Goal: Task Accomplishment & Management: Use online tool/utility

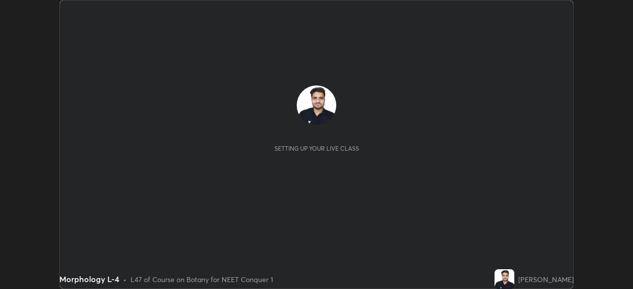
scroll to position [289, 633]
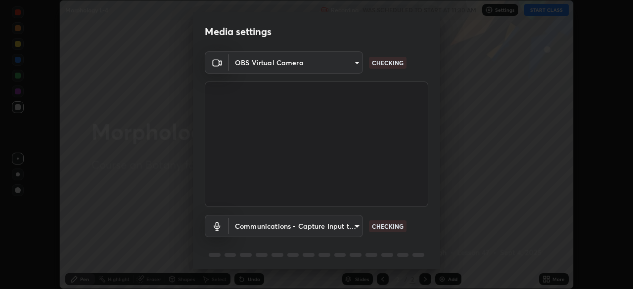
type input "ef407f58ae65e10c1af5a040b6eccf178273e27ca296938399710cc3d85b5032"
type input "communications"
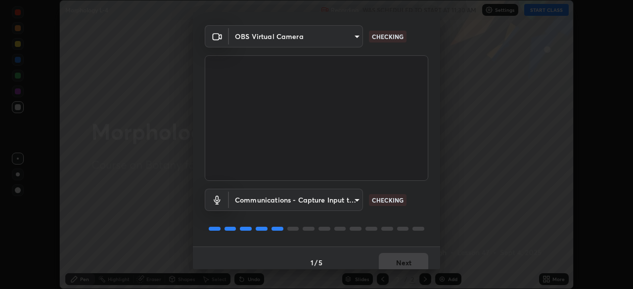
scroll to position [35, 0]
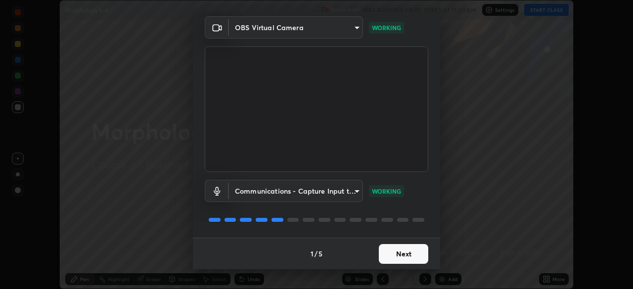
click at [410, 255] on button "Next" at bounding box center [403, 254] width 49 height 20
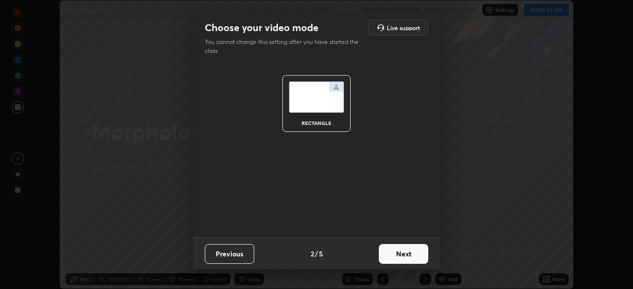
click at [392, 251] on button "Next" at bounding box center [403, 254] width 49 height 20
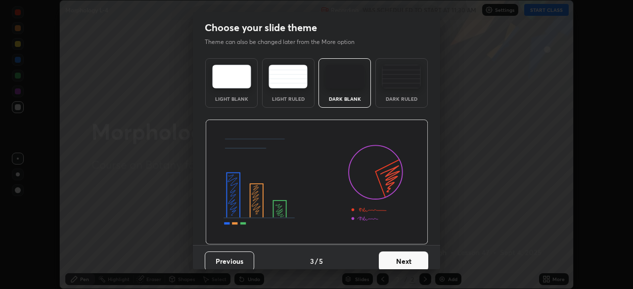
click at [389, 256] on button "Next" at bounding box center [403, 262] width 49 height 20
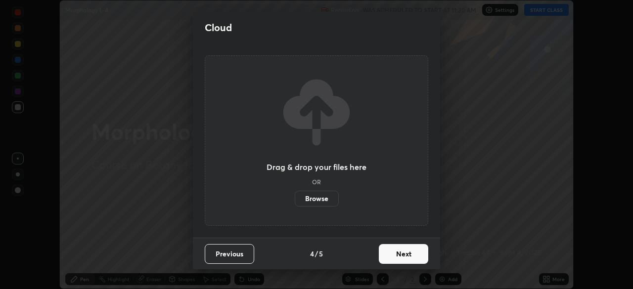
click at [391, 257] on button "Next" at bounding box center [403, 254] width 49 height 20
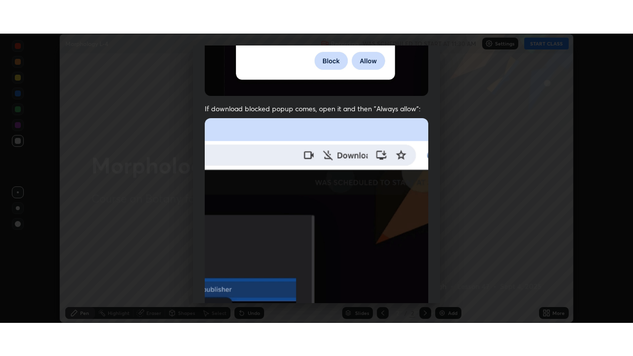
scroll to position [237, 0]
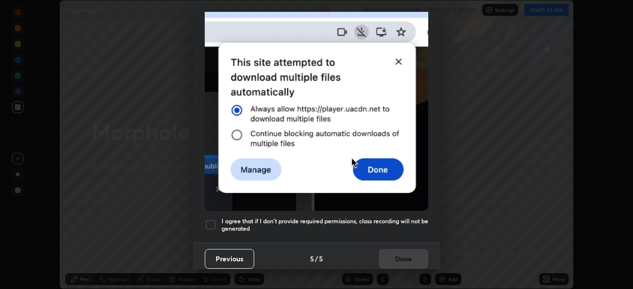
click at [361, 218] on h5 "I agree that if I don't provide required permissions, class recording will not …" at bounding box center [325, 225] width 207 height 15
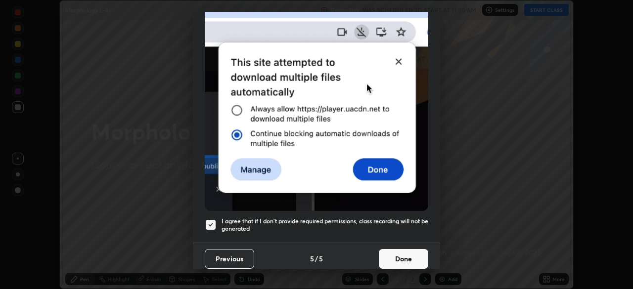
click at [390, 255] on button "Done" at bounding box center [403, 259] width 49 height 20
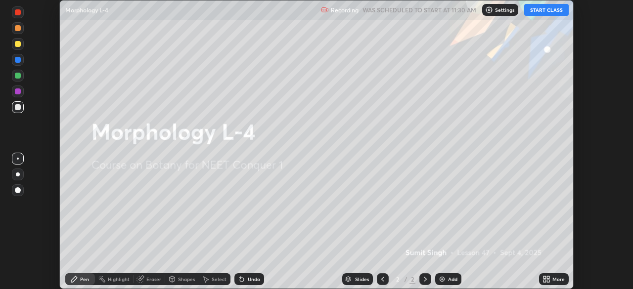
click at [550, 279] on icon at bounding box center [547, 280] width 8 height 8
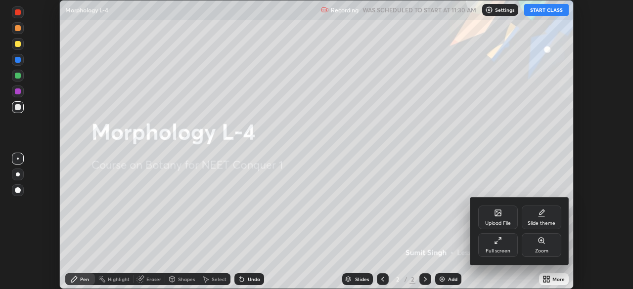
click at [496, 246] on div "Full screen" at bounding box center [498, 246] width 40 height 24
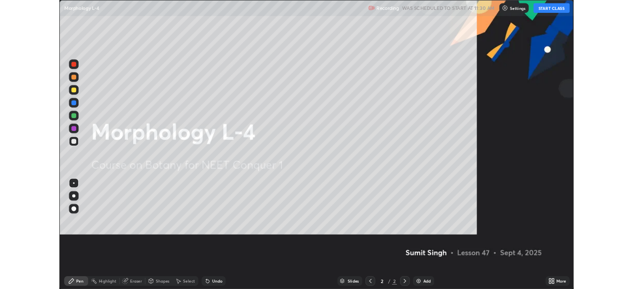
scroll to position [356, 633]
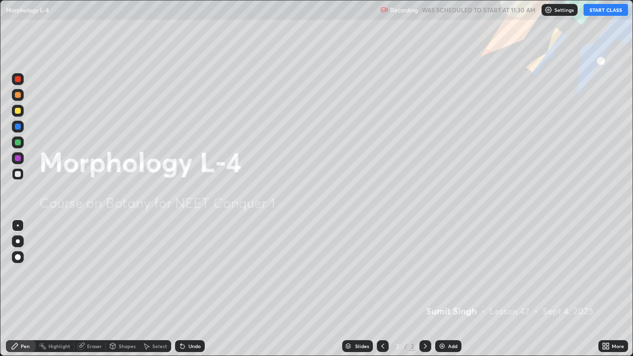
click at [600, 12] on button "START CLASS" at bounding box center [606, 10] width 45 height 12
click at [447, 289] on div "Add" at bounding box center [448, 346] width 26 height 12
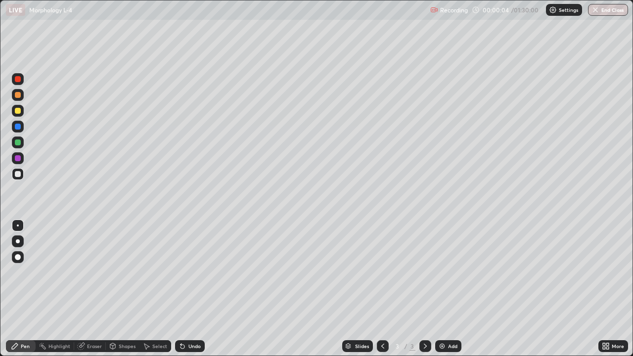
click at [604, 289] on icon at bounding box center [604, 344] width 2 height 2
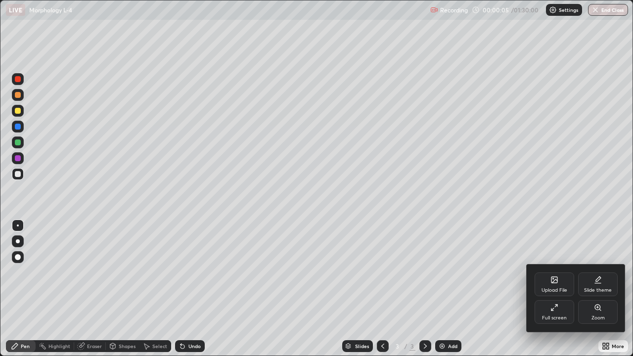
click at [553, 289] on div "Full screen" at bounding box center [555, 312] width 40 height 24
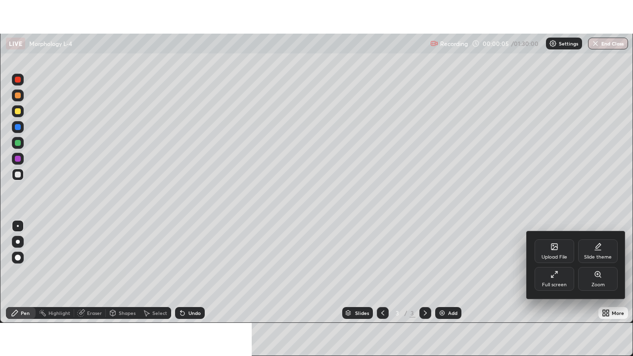
scroll to position [49188, 48844]
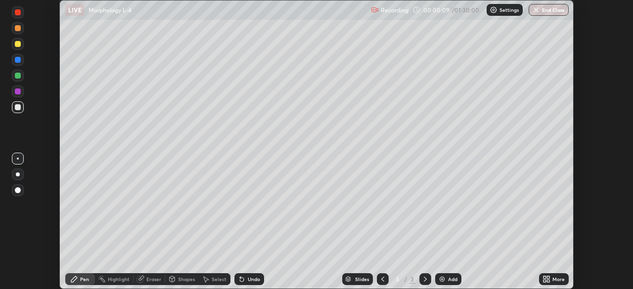
click at [547, 279] on icon at bounding box center [548, 278] width 2 height 2
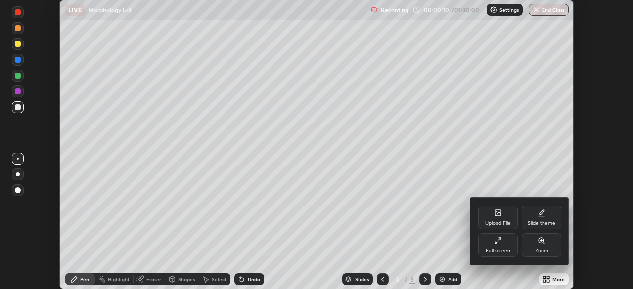
click at [501, 241] on icon at bounding box center [498, 241] width 8 height 8
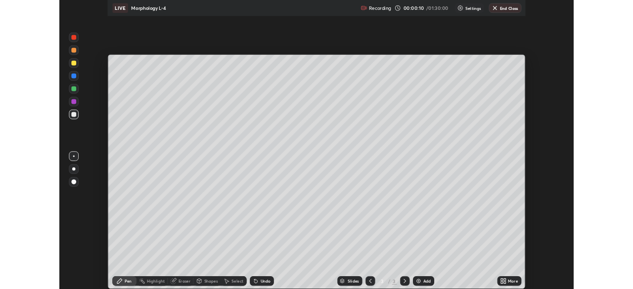
scroll to position [356, 633]
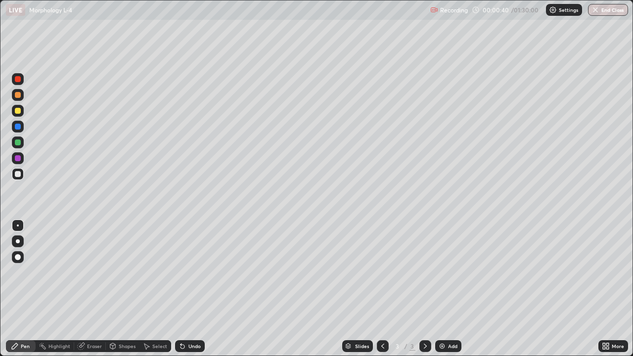
click at [17, 241] on div at bounding box center [18, 241] width 4 height 4
click at [19, 112] on div at bounding box center [18, 111] width 6 height 6
click at [20, 97] on div at bounding box center [18, 95] width 6 height 6
click at [19, 175] on div at bounding box center [18, 174] width 6 height 6
click at [192, 289] on div "Undo" at bounding box center [195, 346] width 12 height 5
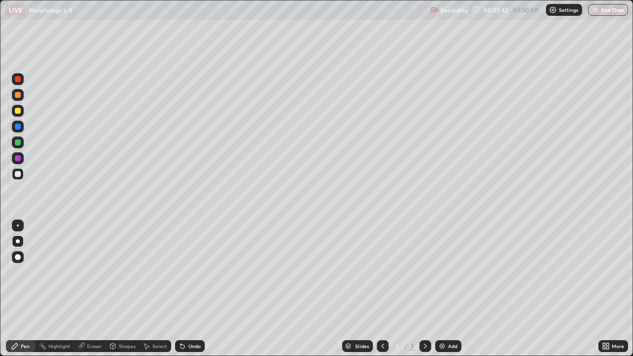
click at [187, 289] on div "Undo" at bounding box center [190, 346] width 30 height 12
click at [186, 289] on div "Undo" at bounding box center [190, 346] width 30 height 12
click at [190, 289] on div "Undo" at bounding box center [195, 346] width 12 height 5
click at [185, 289] on icon at bounding box center [183, 346] width 8 height 8
click at [184, 289] on div "Undo" at bounding box center [190, 346] width 30 height 12
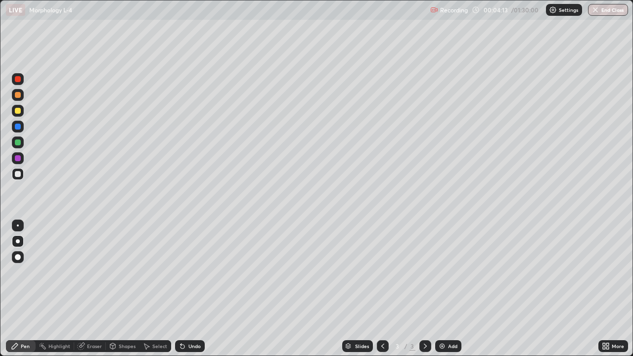
click at [183, 289] on div "Undo" at bounding box center [190, 346] width 30 height 12
click at [183, 289] on icon at bounding box center [183, 346] width 8 height 8
click at [89, 289] on div "Eraser" at bounding box center [94, 346] width 15 height 5
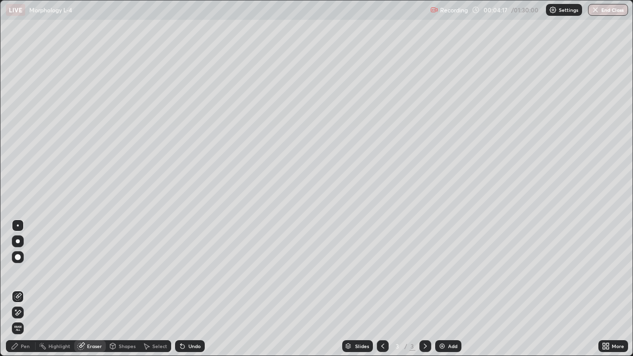
click at [19, 255] on div at bounding box center [18, 257] width 6 height 6
click at [27, 289] on div "Pen" at bounding box center [25, 346] width 9 height 5
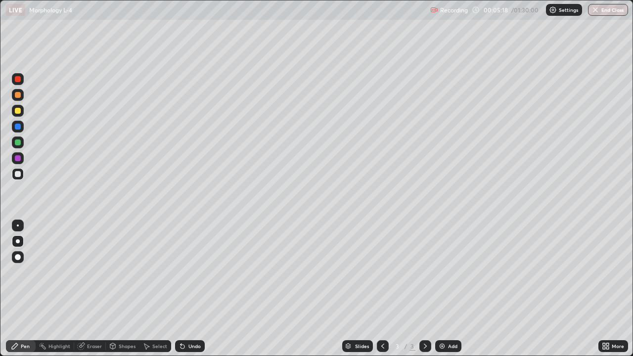
click at [93, 289] on div "Eraser" at bounding box center [94, 346] width 15 height 5
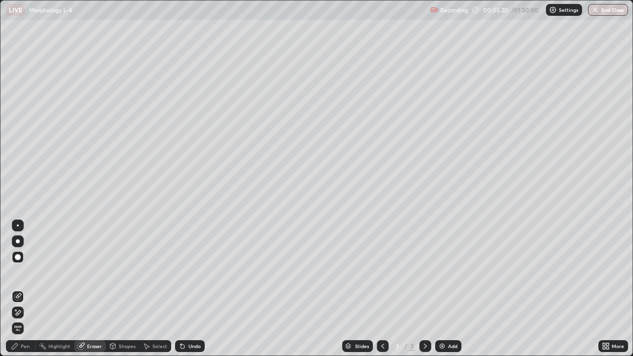
click at [22, 289] on div "Pen" at bounding box center [21, 346] width 30 height 12
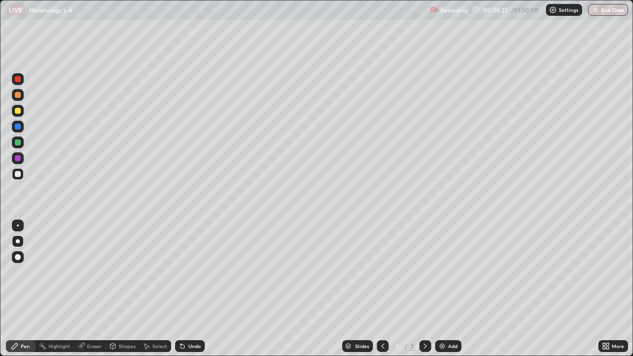
click at [91, 289] on div "Eraser" at bounding box center [94, 346] width 15 height 5
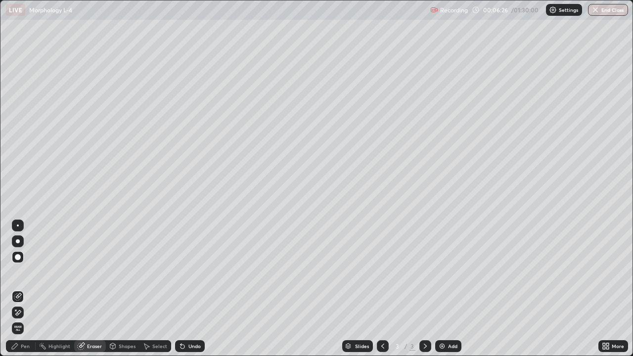
click at [22, 289] on div "Pen" at bounding box center [25, 346] width 9 height 5
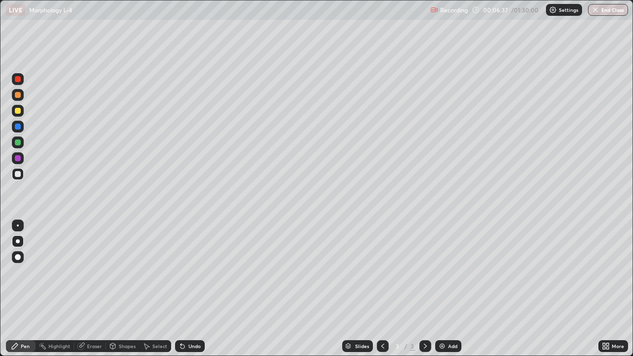
click at [17, 112] on div at bounding box center [18, 111] width 6 height 6
click at [19, 143] on div at bounding box center [18, 143] width 6 height 6
click at [189, 289] on div "Undo" at bounding box center [195, 346] width 12 height 5
click at [18, 111] on div at bounding box center [18, 111] width 6 height 6
click at [22, 159] on div at bounding box center [18, 158] width 12 height 12
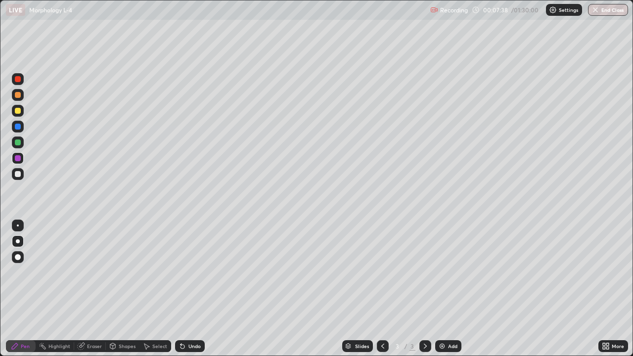
click at [20, 175] on div at bounding box center [18, 174] width 6 height 6
click at [189, 289] on div "Undo" at bounding box center [195, 346] width 12 height 5
click at [187, 289] on div "Undo" at bounding box center [190, 346] width 30 height 12
click at [189, 289] on div "Undo" at bounding box center [190, 346] width 30 height 12
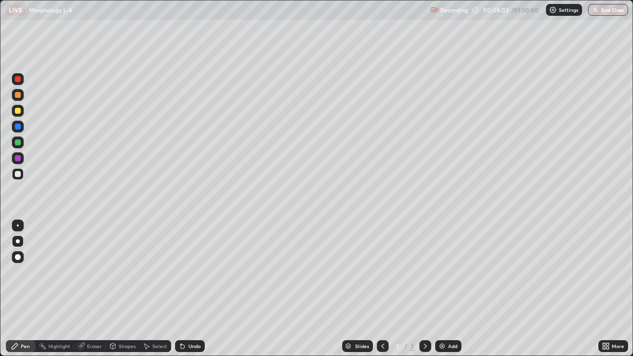
click at [191, 289] on div "Undo" at bounding box center [195, 346] width 12 height 5
click at [191, 289] on div "Undo" at bounding box center [190, 346] width 30 height 12
click at [189, 289] on div "Undo" at bounding box center [195, 346] width 12 height 5
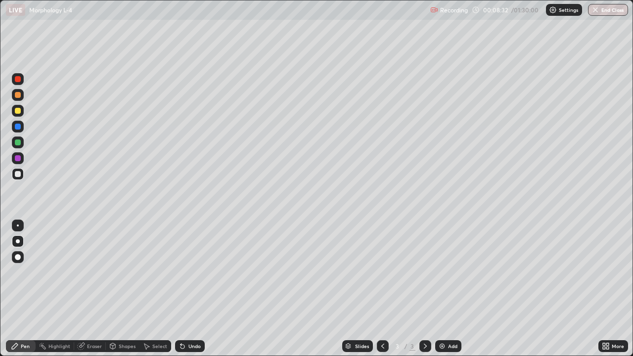
click at [189, 289] on div "Undo" at bounding box center [195, 346] width 12 height 5
click at [190, 289] on div "Undo" at bounding box center [190, 346] width 30 height 12
click at [189, 289] on div "Undo" at bounding box center [195, 346] width 12 height 5
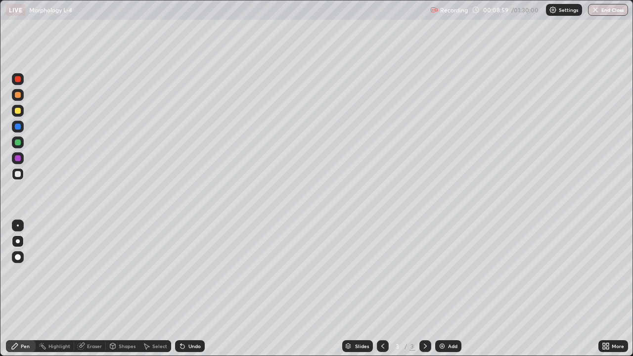
click at [189, 289] on div "Undo" at bounding box center [190, 346] width 30 height 12
click at [192, 289] on div "Undo" at bounding box center [195, 346] width 12 height 5
click at [191, 289] on div "Undo" at bounding box center [190, 346] width 30 height 12
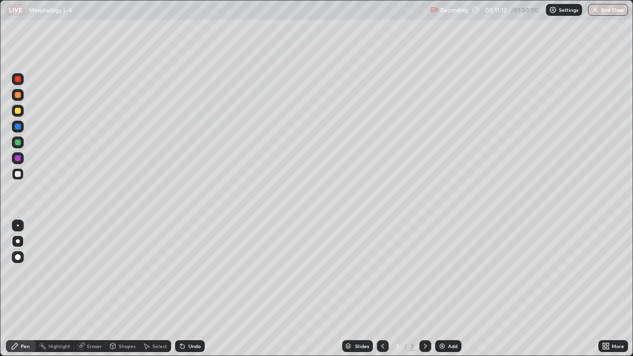
click at [189, 289] on div "Undo" at bounding box center [190, 346] width 30 height 12
click at [187, 289] on div "Undo" at bounding box center [190, 346] width 30 height 12
click at [192, 289] on div "Undo" at bounding box center [195, 346] width 12 height 5
click at [447, 289] on div "Add" at bounding box center [448, 346] width 26 height 12
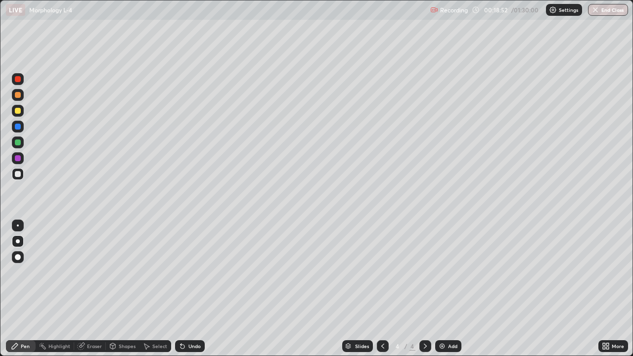
click at [185, 289] on div "Undo" at bounding box center [190, 346] width 30 height 12
click at [181, 289] on icon at bounding box center [183, 347] width 4 height 4
click at [186, 289] on div "Undo" at bounding box center [190, 346] width 30 height 12
click at [185, 289] on icon at bounding box center [183, 346] width 8 height 8
click at [379, 289] on div at bounding box center [383, 346] width 12 height 20
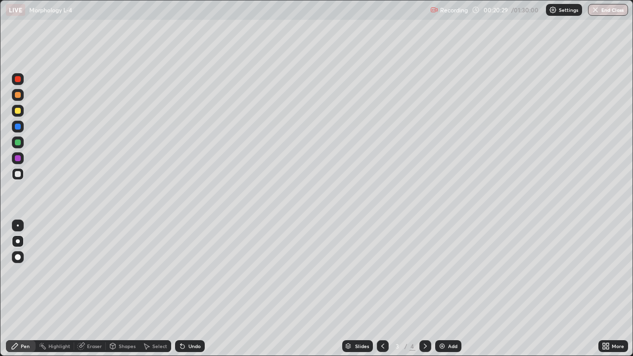
click at [425, 289] on icon at bounding box center [426, 346] width 8 height 8
click at [16, 111] on div at bounding box center [18, 111] width 6 height 6
click at [20, 141] on div at bounding box center [18, 143] width 6 height 6
click at [186, 289] on div "Undo" at bounding box center [190, 346] width 30 height 12
click at [189, 289] on div "Undo" at bounding box center [195, 346] width 12 height 5
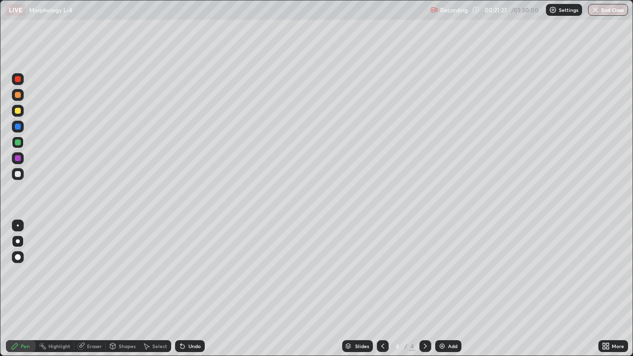
click at [188, 289] on div "Undo" at bounding box center [190, 346] width 30 height 12
click at [186, 289] on div "Undo" at bounding box center [190, 346] width 30 height 12
click at [184, 289] on div "Undo" at bounding box center [190, 346] width 30 height 12
click at [185, 289] on icon at bounding box center [183, 346] width 8 height 8
click at [185, 289] on div "Undo" at bounding box center [190, 346] width 30 height 12
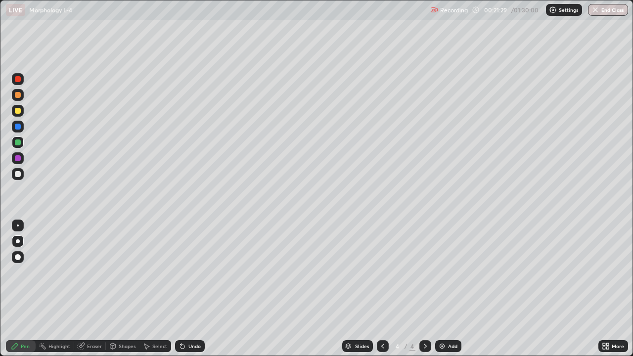
click at [187, 289] on div "Undo" at bounding box center [190, 346] width 30 height 12
click at [190, 289] on div "Undo" at bounding box center [195, 346] width 12 height 5
click at [189, 289] on div "Undo" at bounding box center [195, 346] width 12 height 5
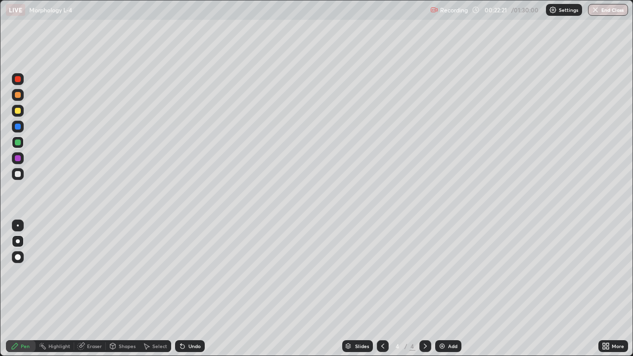
click at [189, 289] on div "Undo" at bounding box center [195, 346] width 12 height 5
click at [191, 289] on div "Undo" at bounding box center [195, 346] width 12 height 5
click at [190, 289] on div "Undo" at bounding box center [190, 346] width 30 height 12
click at [93, 289] on div "Eraser" at bounding box center [94, 346] width 15 height 5
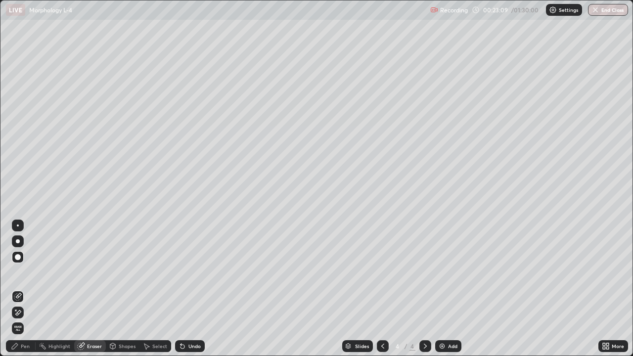
click at [22, 289] on div "Pen" at bounding box center [25, 346] width 9 height 5
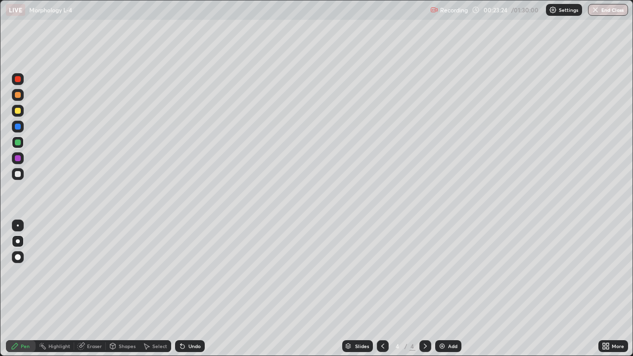
click at [22, 110] on div at bounding box center [18, 111] width 12 height 12
click at [20, 142] on div at bounding box center [18, 143] width 6 height 6
click at [199, 289] on div "Undo" at bounding box center [195, 346] width 12 height 5
click at [200, 289] on div "Undo" at bounding box center [190, 346] width 30 height 12
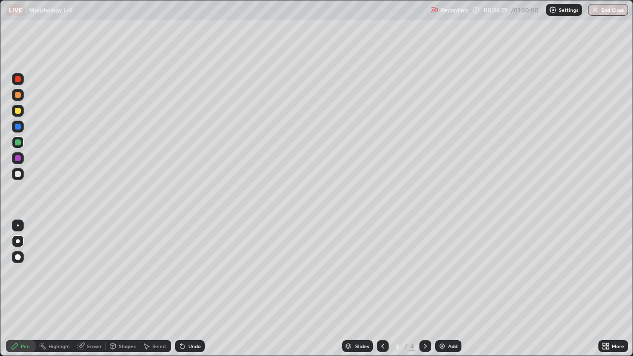
click at [198, 289] on div "Undo" at bounding box center [195, 346] width 12 height 5
click at [20, 170] on div at bounding box center [18, 174] width 12 height 12
click at [197, 289] on div "Undo" at bounding box center [195, 346] width 12 height 5
click at [196, 289] on div "Undo" at bounding box center [195, 346] width 12 height 5
click at [195, 289] on div "Undo" at bounding box center [195, 346] width 12 height 5
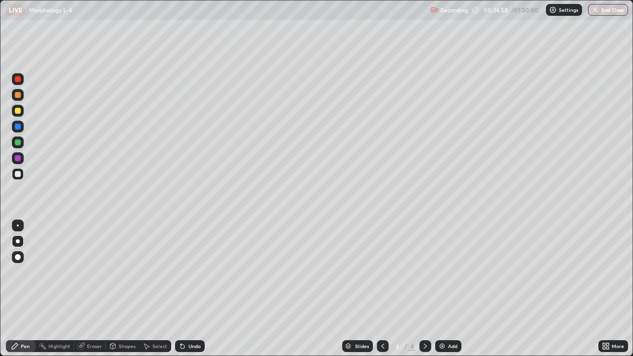
click at [194, 289] on div "Undo" at bounding box center [195, 346] width 12 height 5
click at [192, 289] on div "Undo" at bounding box center [195, 346] width 12 height 5
click at [193, 289] on div "Undo" at bounding box center [195, 346] width 12 height 5
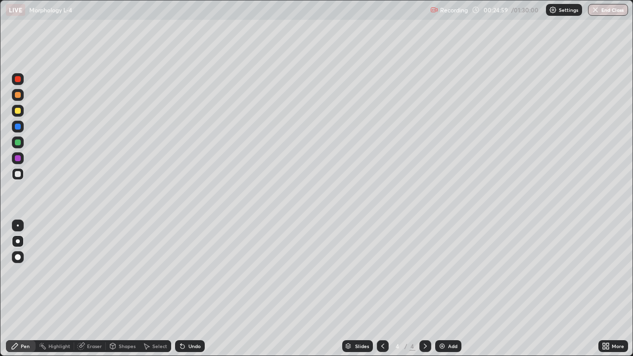
click at [193, 289] on div "Undo" at bounding box center [195, 346] width 12 height 5
click at [194, 289] on div "Undo" at bounding box center [195, 346] width 12 height 5
click at [181, 289] on icon at bounding box center [183, 347] width 4 height 4
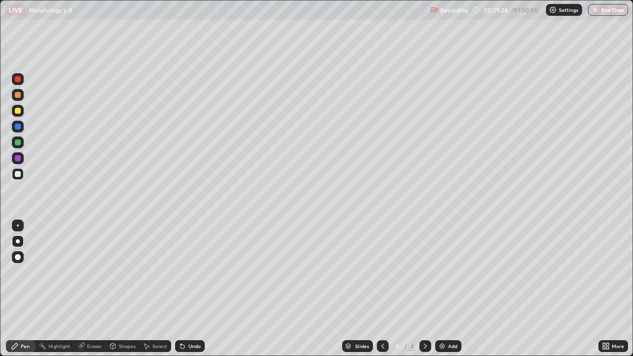
click at [184, 289] on icon at bounding box center [183, 346] width 8 height 8
click at [185, 289] on icon at bounding box center [183, 346] width 8 height 8
click at [181, 289] on icon at bounding box center [183, 347] width 4 height 4
click at [182, 289] on icon at bounding box center [183, 347] width 4 height 4
click at [181, 289] on icon at bounding box center [183, 347] width 4 height 4
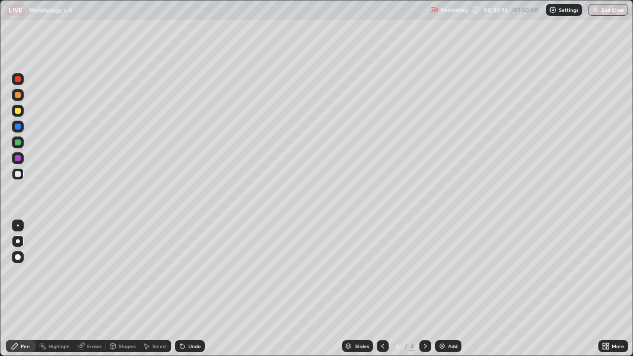
click at [440, 289] on img at bounding box center [442, 346] width 8 height 8
click at [17, 111] on div at bounding box center [18, 111] width 6 height 6
click at [17, 79] on div at bounding box center [18, 79] width 6 height 6
click at [20, 111] on div at bounding box center [18, 111] width 6 height 6
click at [14, 174] on div at bounding box center [18, 174] width 12 height 12
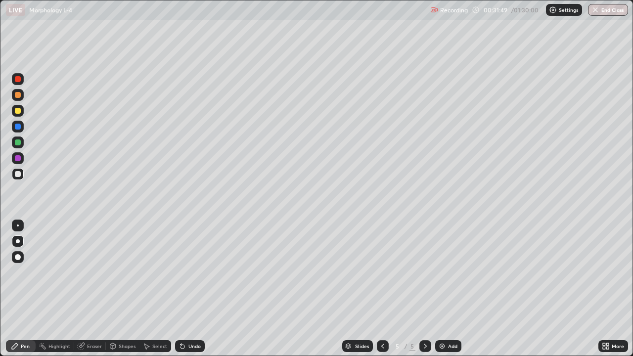
click at [88, 289] on div "Eraser" at bounding box center [94, 346] width 15 height 5
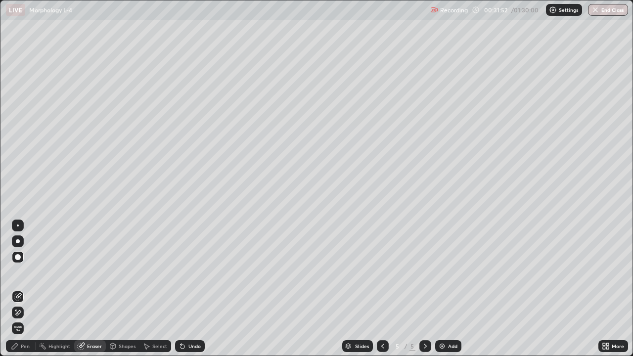
click at [21, 289] on div "Pen" at bounding box center [21, 346] width 30 height 12
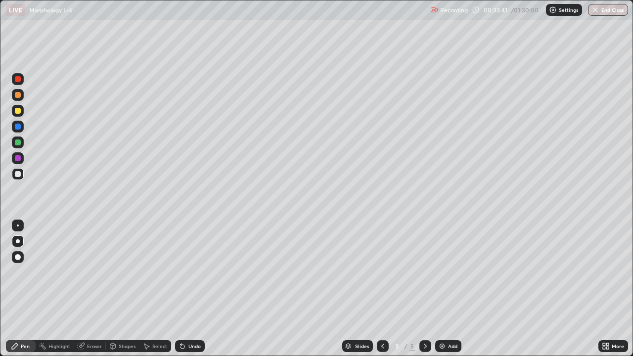
click at [185, 289] on icon at bounding box center [183, 346] width 8 height 8
click at [186, 289] on div "Undo" at bounding box center [190, 346] width 30 height 12
click at [181, 289] on icon at bounding box center [181, 344] width 1 height 1
click at [181, 289] on icon at bounding box center [183, 347] width 4 height 4
click at [89, 289] on div "Eraser" at bounding box center [94, 346] width 15 height 5
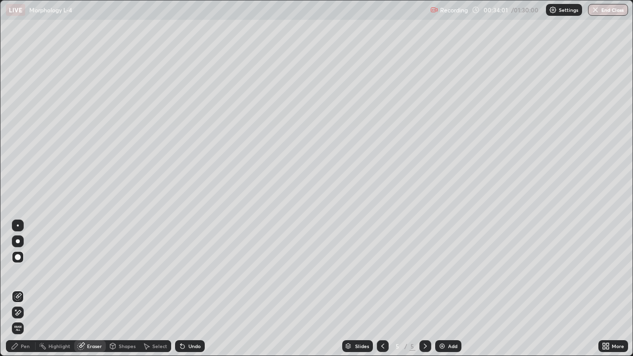
click at [20, 289] on div "Pen" at bounding box center [21, 346] width 30 height 12
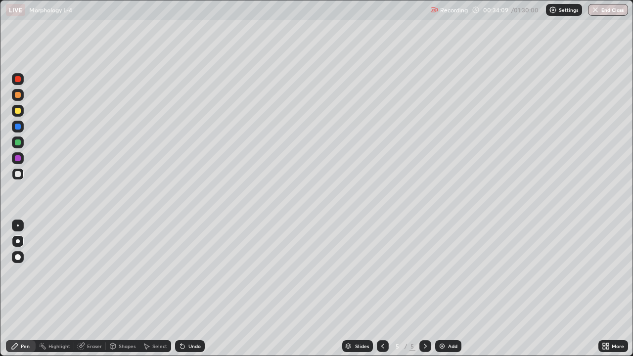
click at [18, 113] on div at bounding box center [18, 111] width 6 height 6
click at [19, 173] on div at bounding box center [18, 174] width 6 height 6
click at [18, 142] on div at bounding box center [18, 143] width 6 height 6
click at [19, 173] on div at bounding box center [18, 174] width 6 height 6
click at [17, 142] on div at bounding box center [18, 143] width 6 height 6
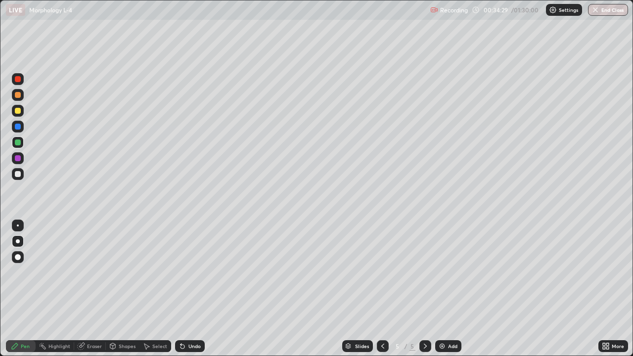
click at [18, 127] on div at bounding box center [18, 127] width 6 height 6
click at [21, 174] on div at bounding box center [18, 174] width 12 height 12
click at [17, 143] on div at bounding box center [18, 143] width 6 height 6
click at [19, 174] on div at bounding box center [18, 174] width 6 height 6
click at [89, 289] on div "Eraser" at bounding box center [94, 346] width 15 height 5
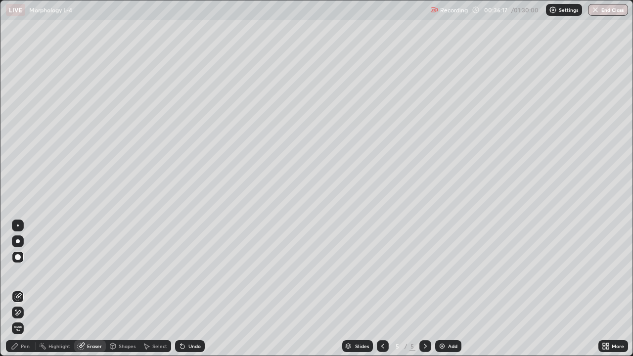
click at [14, 289] on icon at bounding box center [15, 346] width 6 height 6
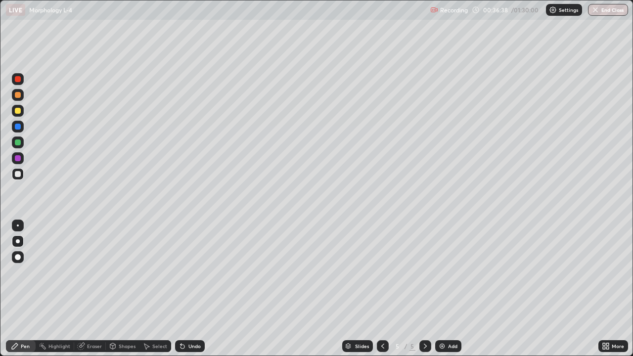
click at [189, 289] on div "Undo" at bounding box center [195, 346] width 12 height 5
click at [187, 289] on div "Undo" at bounding box center [190, 346] width 30 height 12
click at [190, 289] on div "Undo" at bounding box center [195, 346] width 12 height 5
click at [189, 289] on div "Undo" at bounding box center [190, 346] width 30 height 12
click at [188, 289] on div "Undo" at bounding box center [190, 346] width 30 height 12
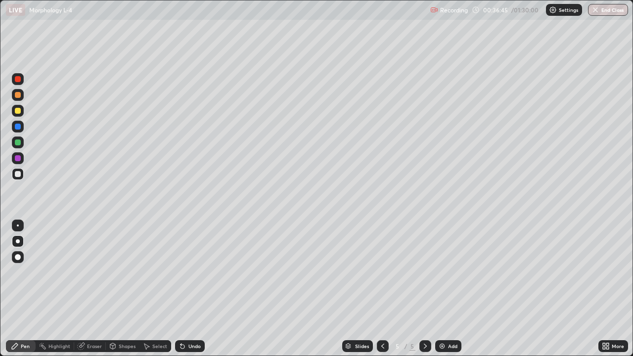
click at [187, 289] on div "Undo" at bounding box center [190, 346] width 30 height 12
click at [89, 289] on div "Eraser" at bounding box center [94, 346] width 15 height 5
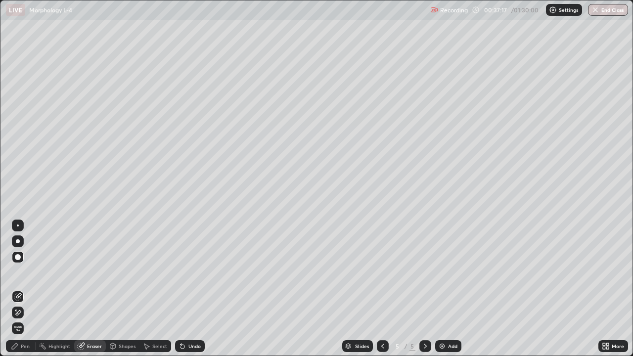
click at [20, 289] on div "Pen" at bounding box center [21, 346] width 30 height 12
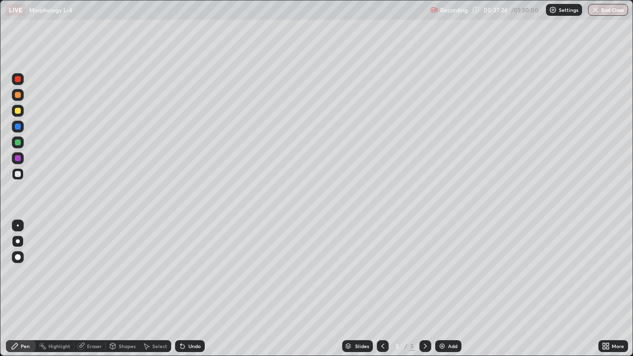
click at [19, 130] on div at bounding box center [18, 127] width 12 height 12
click at [16, 173] on div at bounding box center [18, 174] width 6 height 6
click at [425, 289] on icon at bounding box center [426, 346] width 8 height 8
click at [443, 289] on img at bounding box center [442, 346] width 8 height 8
click at [20, 112] on div at bounding box center [18, 111] width 6 height 6
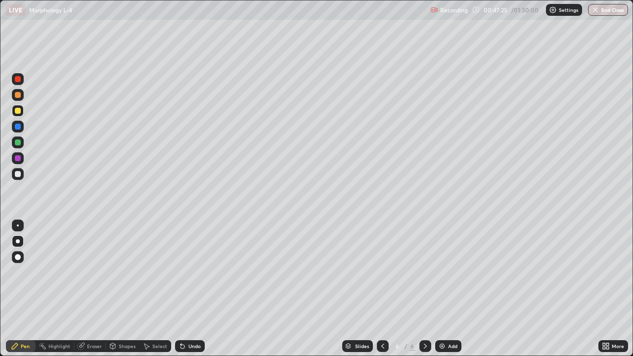
click at [17, 129] on div at bounding box center [18, 127] width 6 height 6
click at [192, 289] on div "Undo" at bounding box center [190, 346] width 30 height 12
click at [20, 111] on div at bounding box center [18, 111] width 6 height 6
click at [189, 289] on div "Undo" at bounding box center [195, 346] width 12 height 5
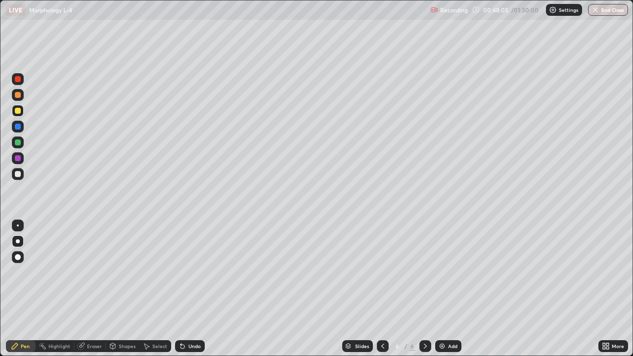
click at [188, 289] on div "Undo" at bounding box center [190, 346] width 30 height 12
click at [18, 128] on div at bounding box center [18, 127] width 6 height 6
click at [191, 289] on div "Undo" at bounding box center [190, 346] width 30 height 12
click at [191, 289] on div "Undo" at bounding box center [195, 346] width 12 height 5
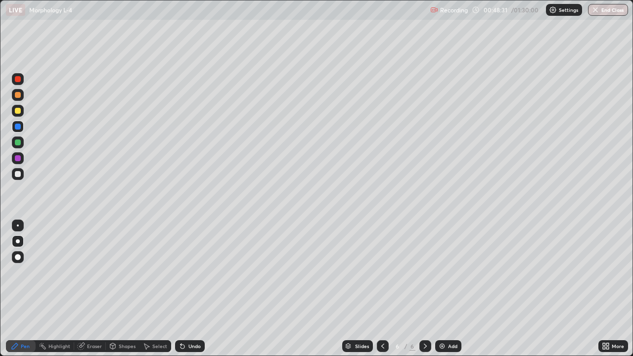
click at [192, 289] on div "Undo" at bounding box center [195, 346] width 12 height 5
click at [191, 289] on div "Undo" at bounding box center [195, 346] width 12 height 5
click at [190, 289] on div "Undo" at bounding box center [195, 346] width 12 height 5
click at [189, 289] on div "Undo" at bounding box center [195, 346] width 12 height 5
click at [18, 178] on div at bounding box center [18, 174] width 12 height 12
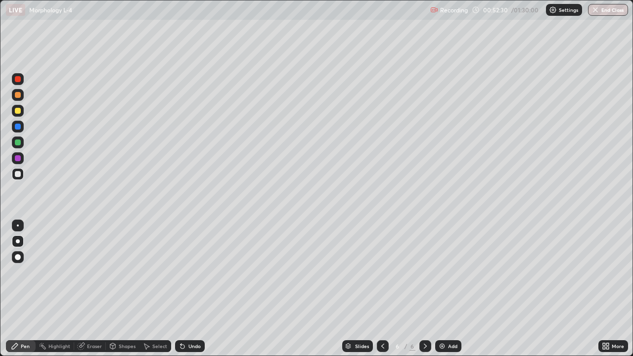
click at [189, 289] on div "Undo" at bounding box center [195, 346] width 12 height 5
click at [15, 144] on div at bounding box center [18, 143] width 6 height 6
click at [17, 173] on div at bounding box center [18, 174] width 6 height 6
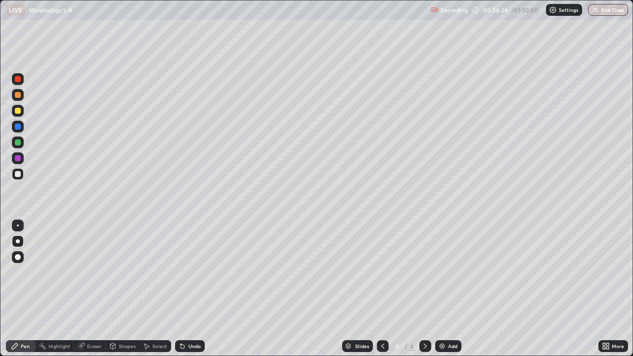
click at [450, 289] on div "Add" at bounding box center [452, 346] width 9 height 5
click at [185, 289] on icon at bounding box center [183, 346] width 8 height 8
click at [186, 289] on div "Undo" at bounding box center [190, 346] width 30 height 12
click at [188, 289] on div "Undo" at bounding box center [190, 346] width 30 height 12
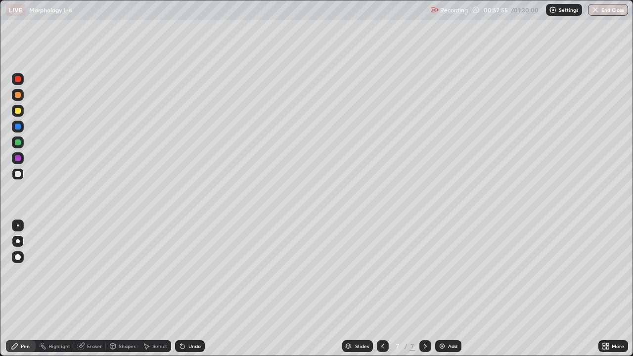
click at [181, 289] on icon at bounding box center [183, 347] width 4 height 4
click at [16, 158] on div at bounding box center [18, 158] width 6 height 6
click at [443, 289] on img at bounding box center [442, 346] width 8 height 8
click at [19, 111] on div at bounding box center [18, 111] width 6 height 6
click at [16, 97] on div at bounding box center [18, 95] width 6 height 6
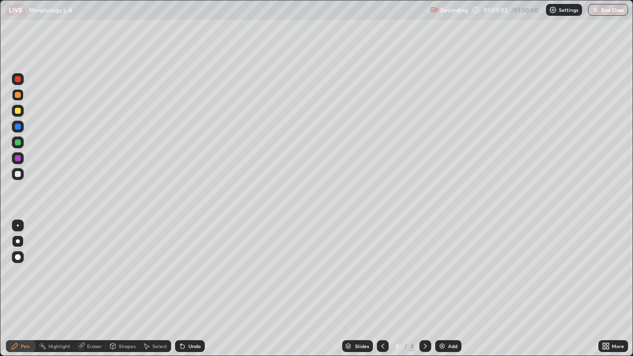
click at [191, 289] on div "Undo" at bounding box center [195, 346] width 12 height 5
click at [187, 289] on div "Undo" at bounding box center [190, 346] width 30 height 12
click at [95, 289] on div "Eraser" at bounding box center [94, 346] width 15 height 5
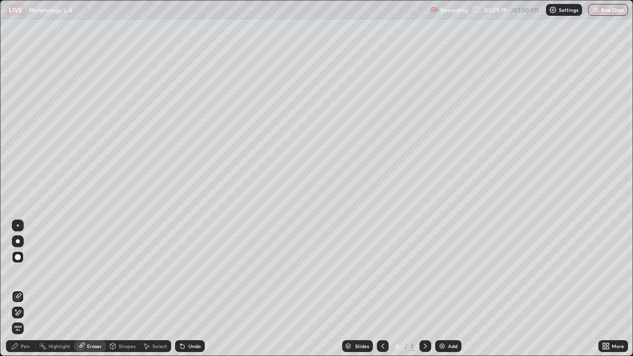
click at [18, 226] on div at bounding box center [18, 226] width 2 height 2
click at [20, 289] on div "Pen" at bounding box center [21, 346] width 30 height 12
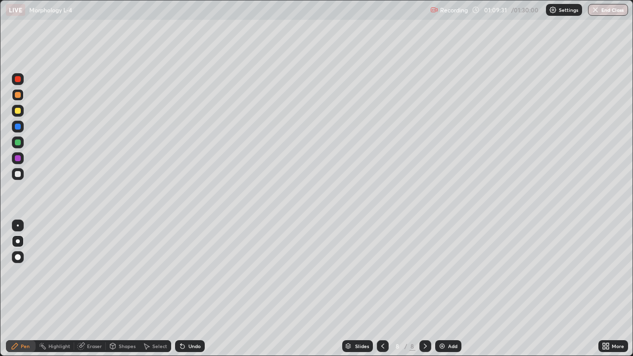
click at [193, 289] on div "Undo" at bounding box center [190, 346] width 30 height 12
click at [199, 289] on div "Undo" at bounding box center [195, 346] width 12 height 5
click at [16, 175] on div at bounding box center [18, 174] width 6 height 6
click at [186, 289] on div "Undo" at bounding box center [190, 346] width 30 height 12
click at [188, 289] on div "Undo" at bounding box center [190, 346] width 30 height 12
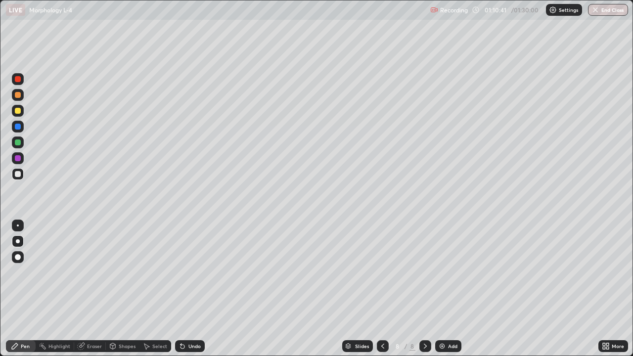
click at [188, 289] on div "Undo" at bounding box center [190, 346] width 30 height 12
click at [181, 289] on icon at bounding box center [181, 344] width 1 height 1
click at [187, 289] on div "Undo" at bounding box center [190, 346] width 30 height 12
click at [188, 289] on div "Undo" at bounding box center [190, 346] width 30 height 12
click at [608, 289] on icon at bounding box center [608, 344] width 2 height 2
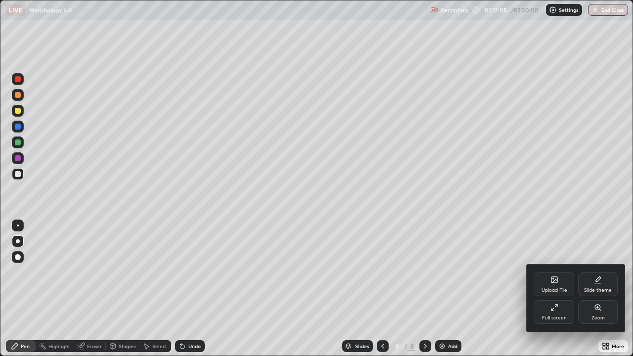
click at [563, 289] on div "Full screen" at bounding box center [555, 312] width 40 height 24
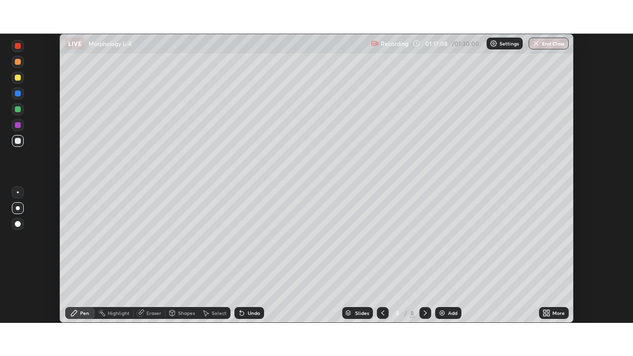
scroll to position [49188, 48844]
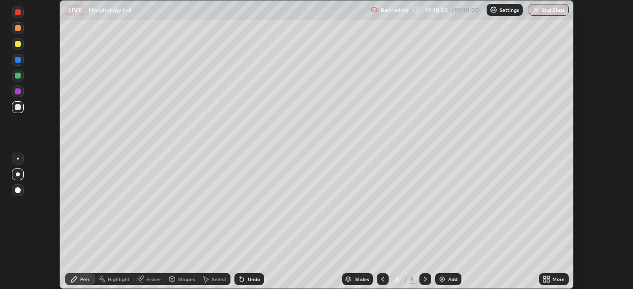
click at [553, 280] on div "More" at bounding box center [559, 279] width 12 height 5
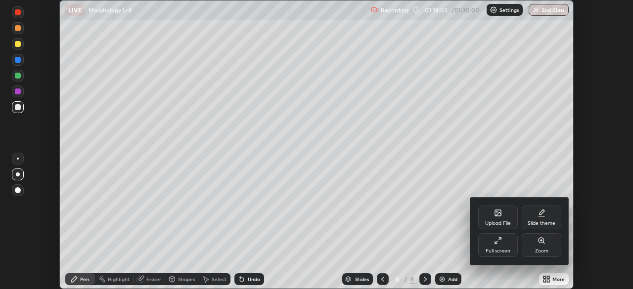
click at [499, 238] on icon at bounding box center [498, 241] width 8 height 8
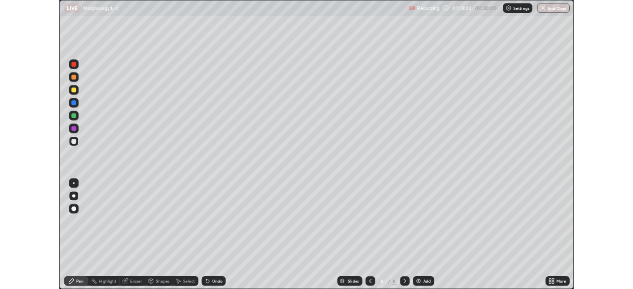
scroll to position [356, 633]
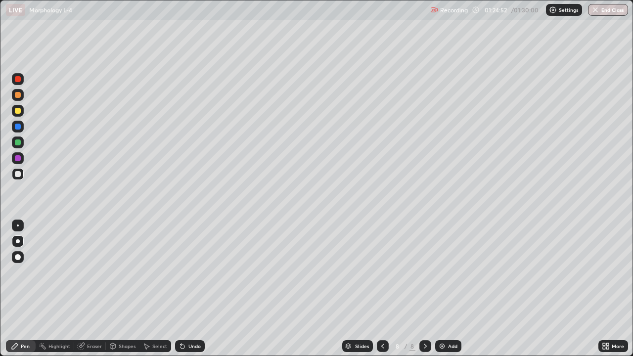
click at [613, 7] on button "End Class" at bounding box center [608, 10] width 40 height 12
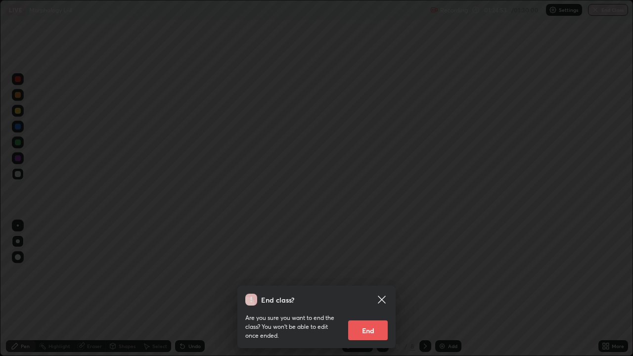
click at [362, 289] on button "End" at bounding box center [368, 331] width 40 height 20
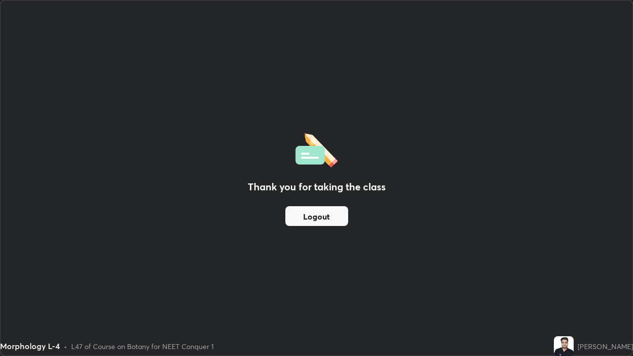
click at [309, 207] on button "Logout" at bounding box center [316, 216] width 63 height 20
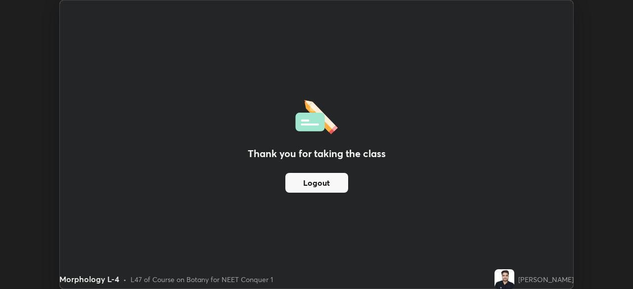
scroll to position [49188, 48844]
